Goal: Task Accomplishment & Management: Manage account settings

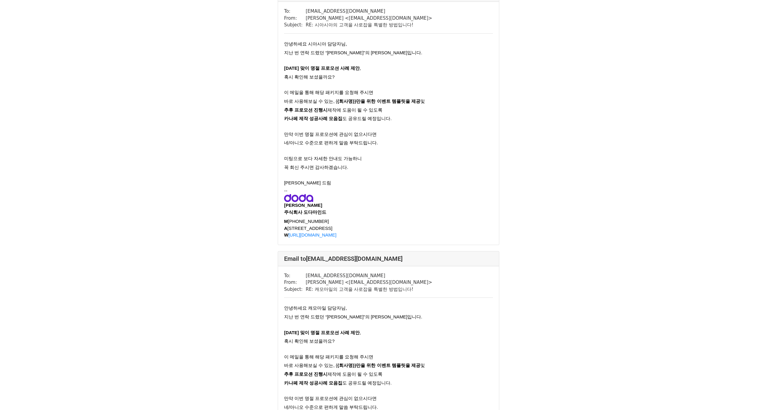
scroll to position [320, 0]
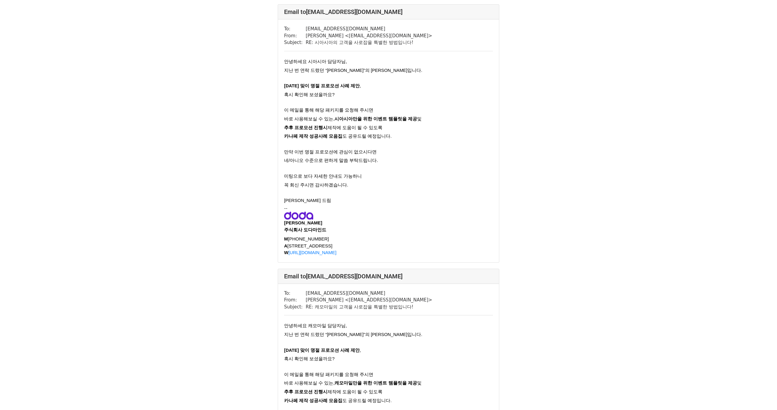
scroll to position [474, 0]
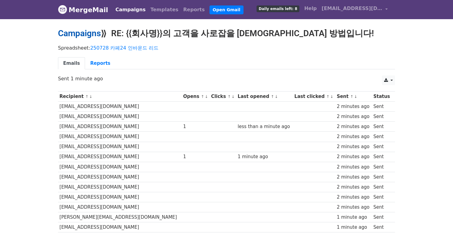
click at [73, 31] on link "Campaigns" at bounding box center [79, 33] width 43 height 10
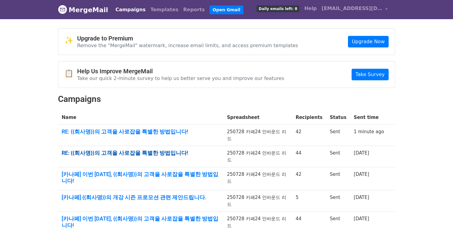
click at [156, 149] on link "RE: {{회사명}}의 고객을 사로잡을 특별한 방법입니다!" at bounding box center [141, 152] width 158 height 7
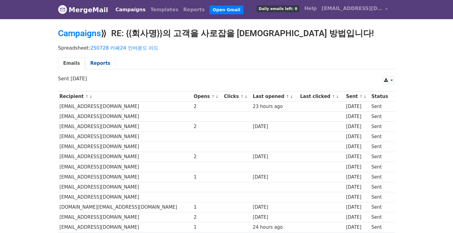
click at [110, 65] on link "Reports" at bounding box center [100, 63] width 30 height 12
